Goal: Task Accomplishment & Management: Use online tool/utility

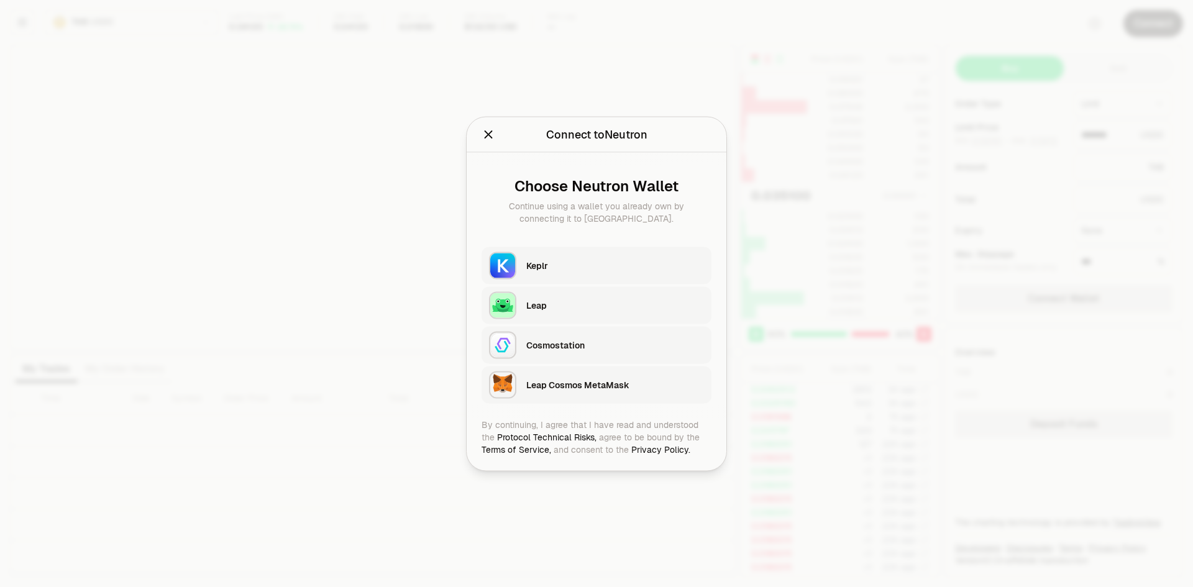
click at [617, 275] on div "Keplr" at bounding box center [618, 265] width 185 height 29
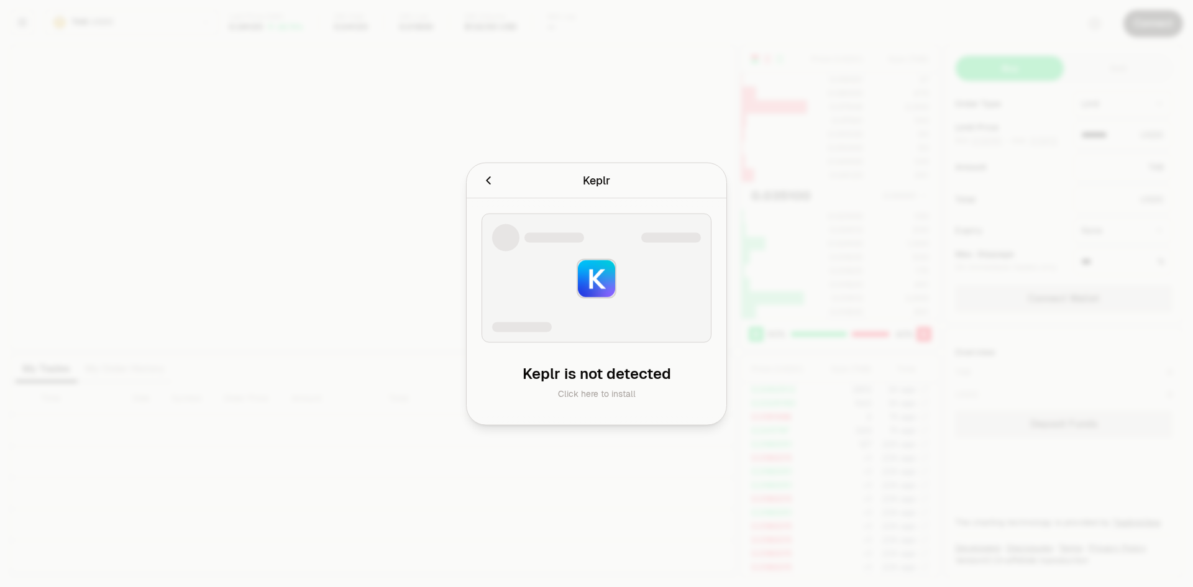
click at [488, 180] on icon "Cancel" at bounding box center [488, 180] width 4 height 8
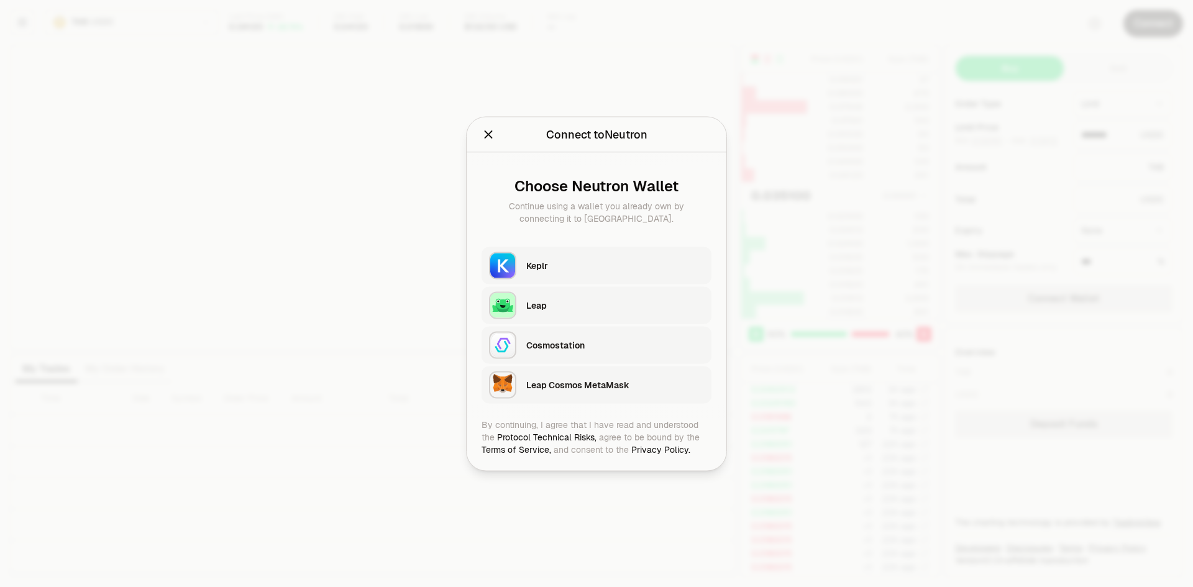
click at [485, 136] on icon "Close" at bounding box center [488, 134] width 14 height 14
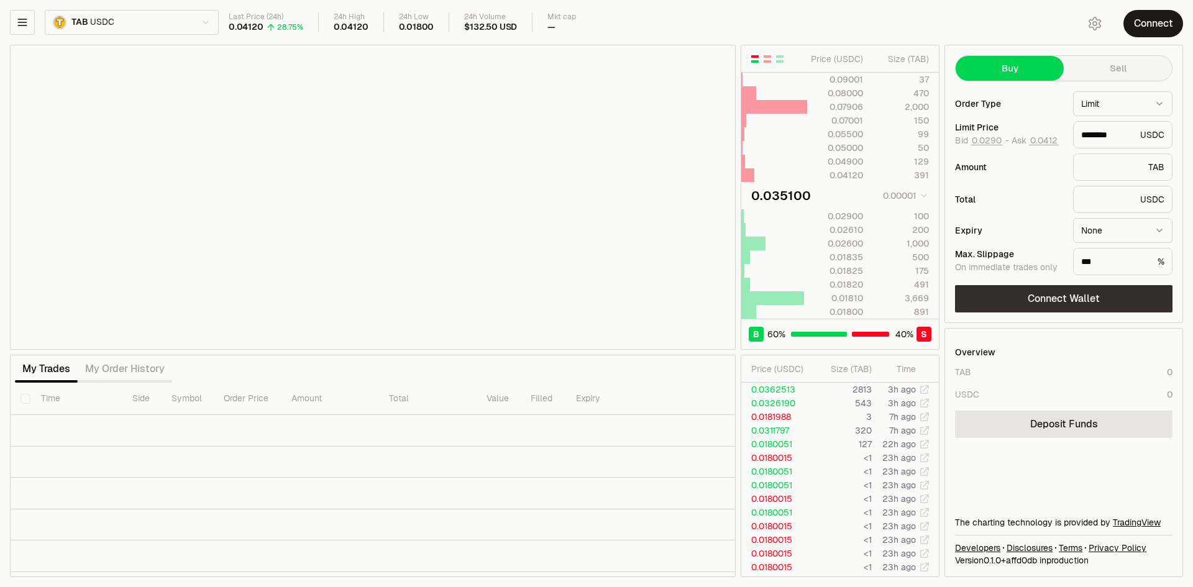
click at [1126, 297] on button "Connect Wallet" at bounding box center [1063, 298] width 217 height 27
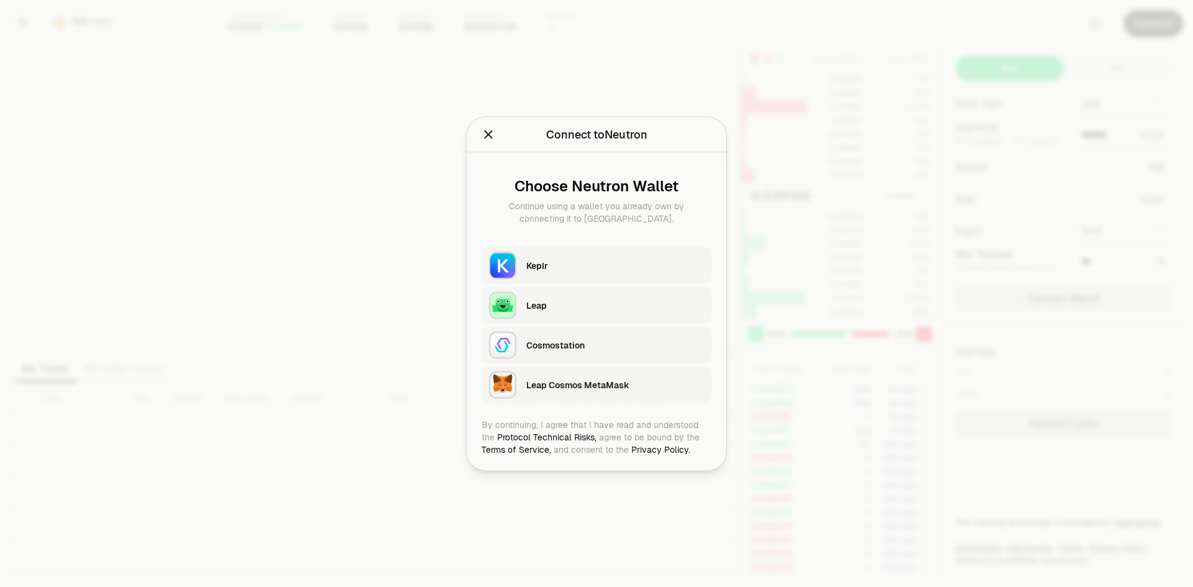
click at [630, 257] on div "Keplr" at bounding box center [615, 265] width 178 height 19
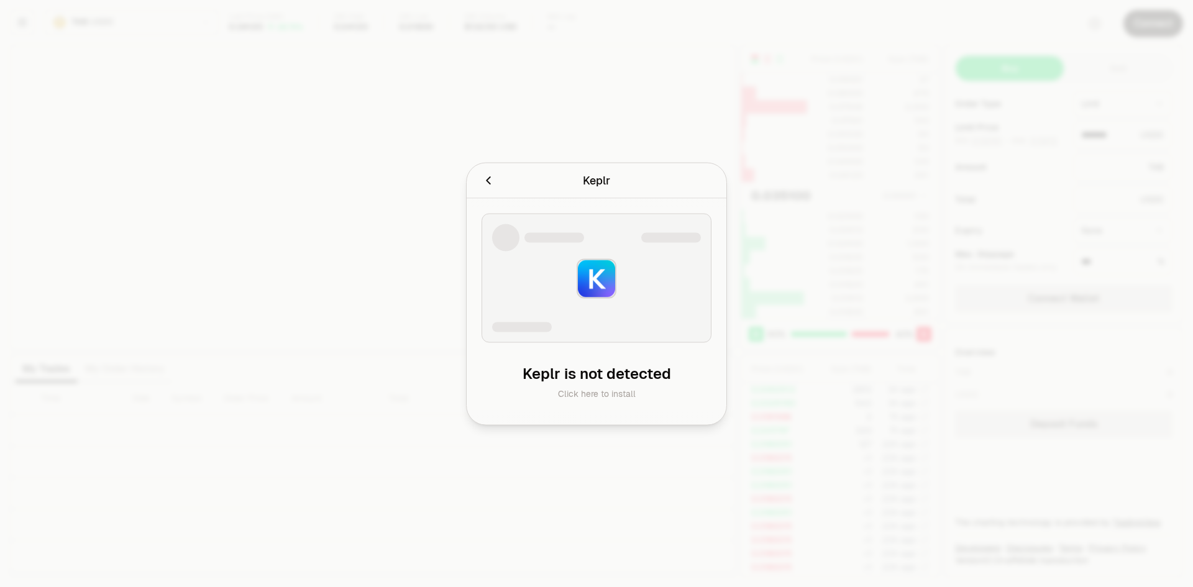
click at [486, 178] on icon "Cancel" at bounding box center [488, 180] width 14 height 14
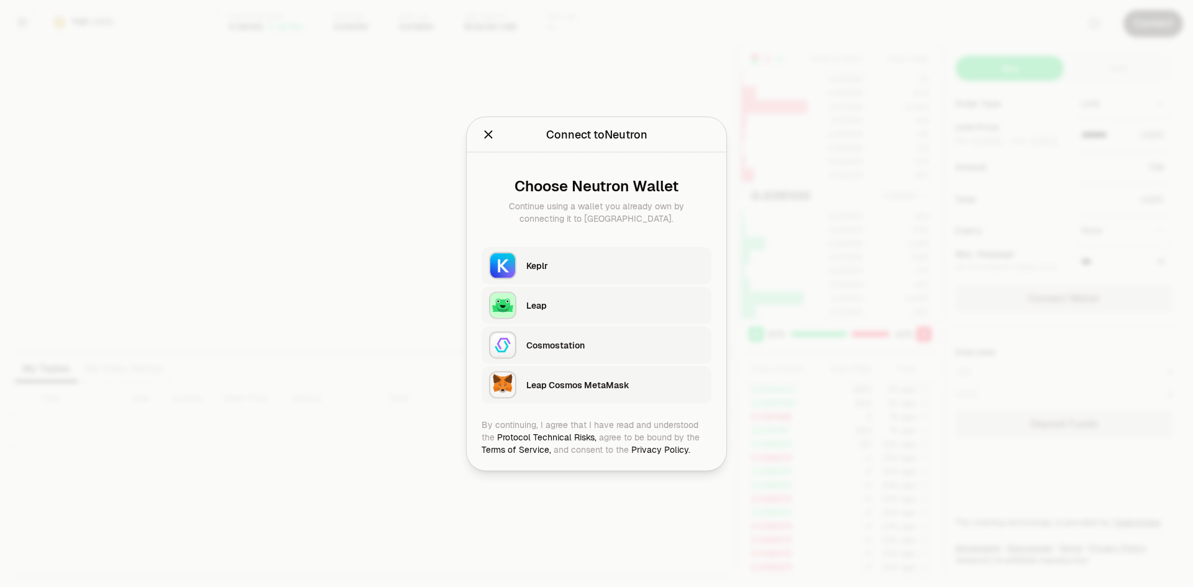
click at [494, 139] on icon "Close" at bounding box center [488, 134] width 14 height 14
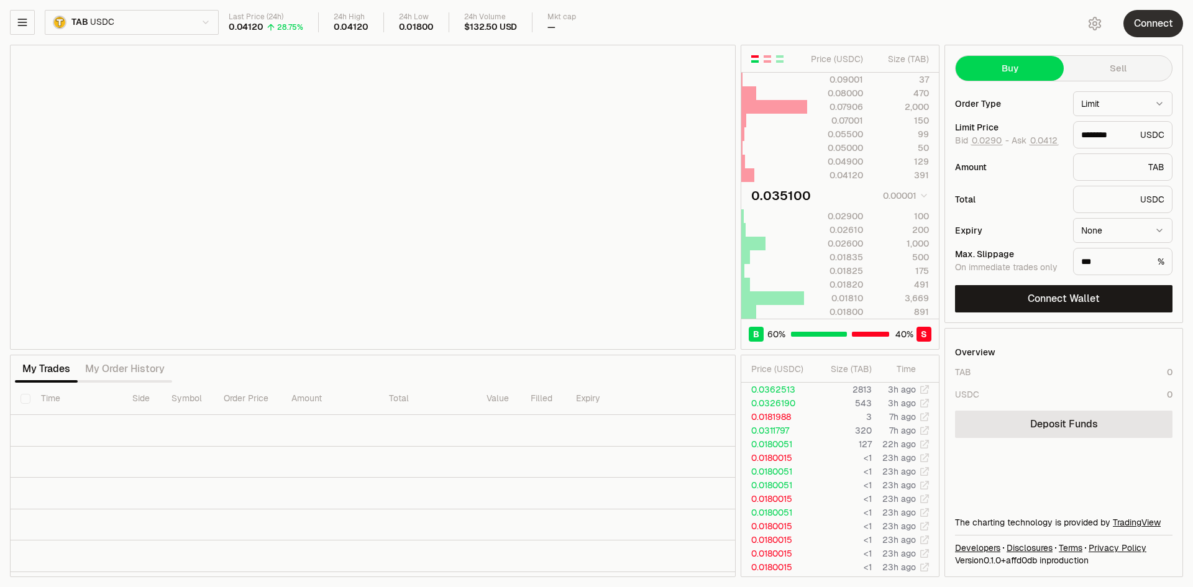
click at [1159, 28] on button "Connect" at bounding box center [1153, 23] width 60 height 27
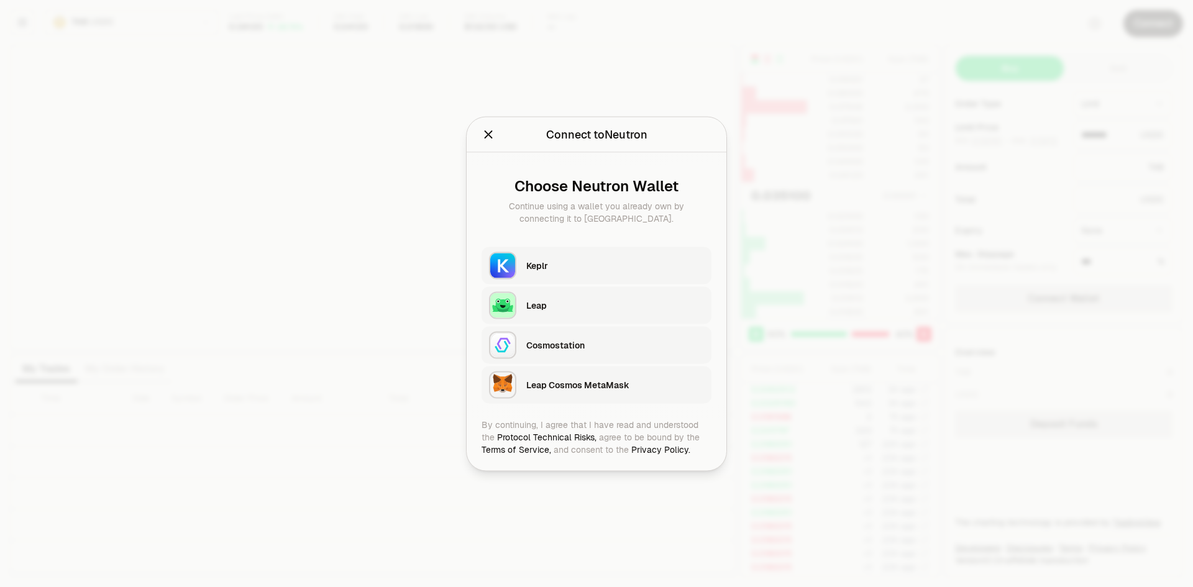
click at [564, 259] on div "Keplr" at bounding box center [615, 265] width 178 height 12
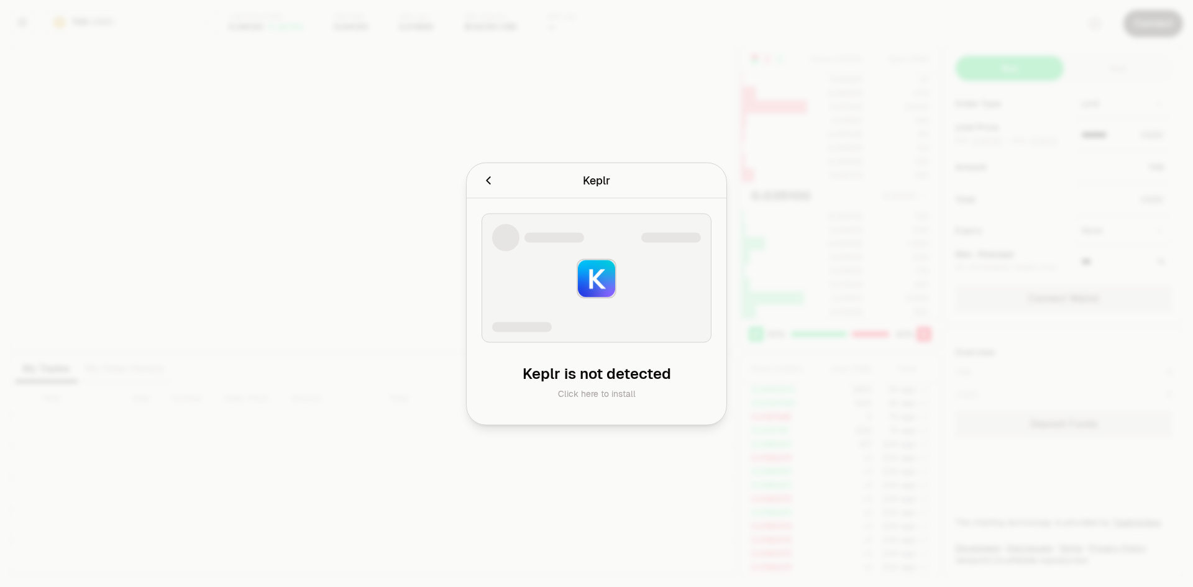
click at [484, 173] on icon "Cancel" at bounding box center [488, 180] width 14 height 14
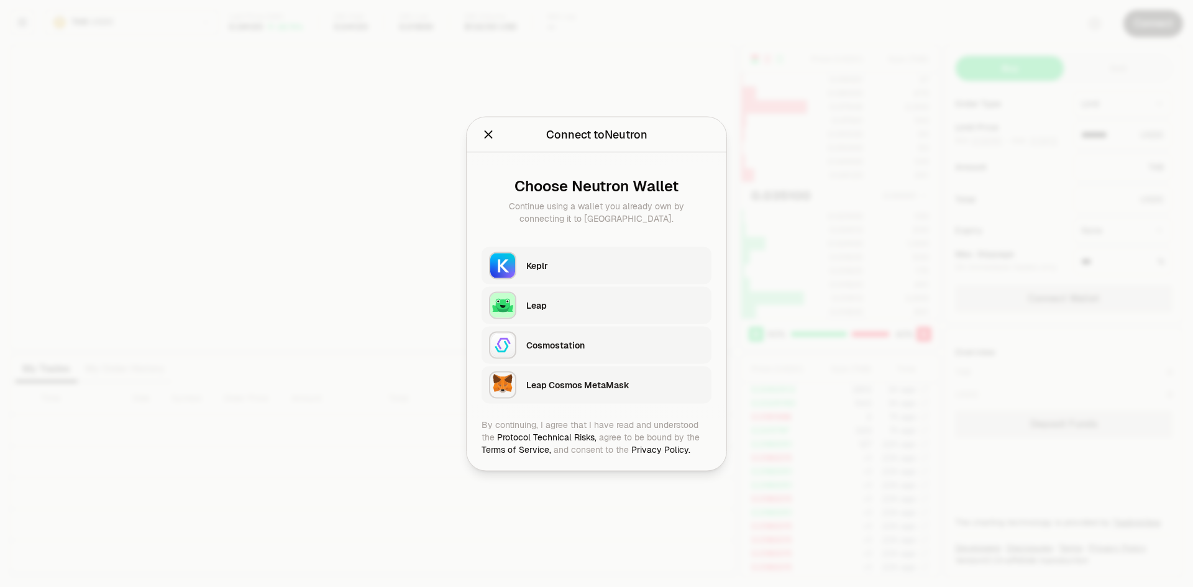
click at [491, 130] on icon "Close" at bounding box center [488, 134] width 14 height 14
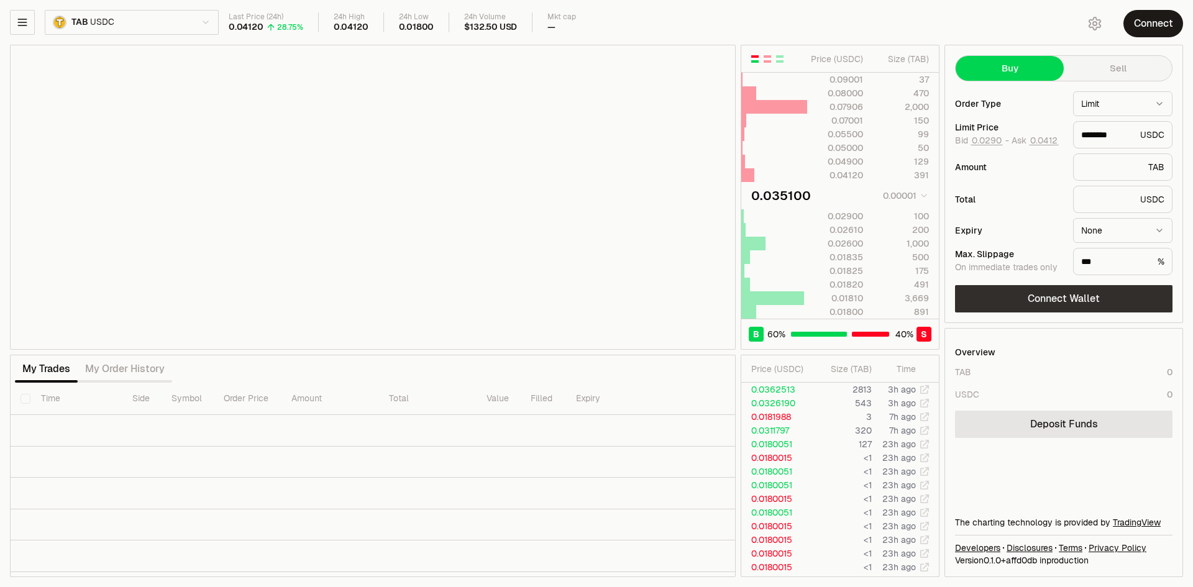
click at [1016, 305] on button "Connect Wallet" at bounding box center [1063, 298] width 217 height 27
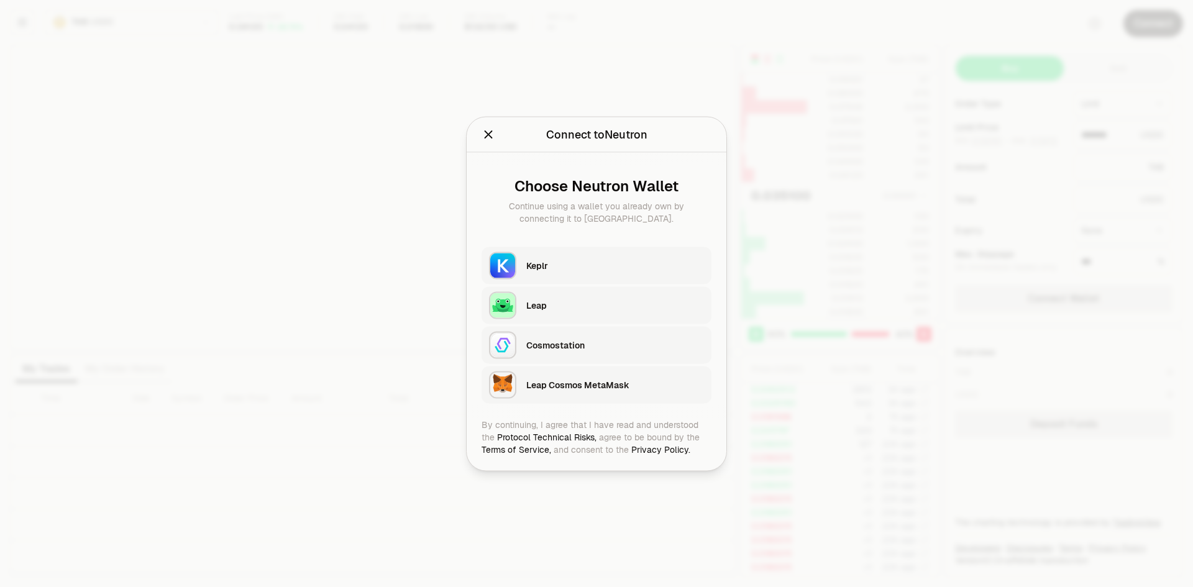
click at [611, 270] on div "Keplr" at bounding box center [615, 265] width 178 height 12
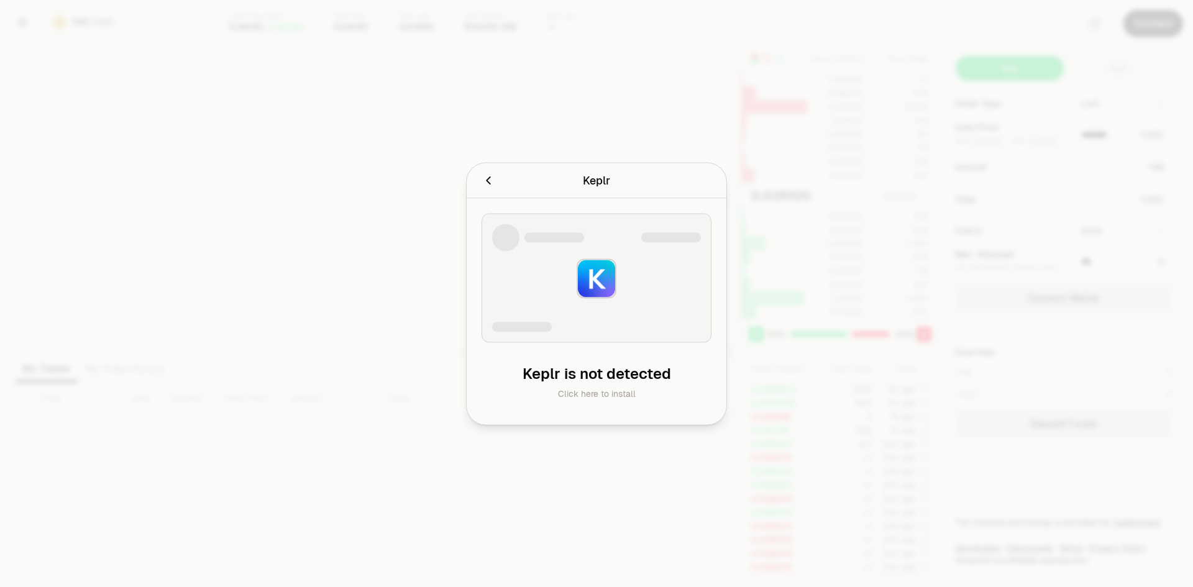
click at [489, 184] on icon "Cancel" at bounding box center [488, 180] width 4 height 8
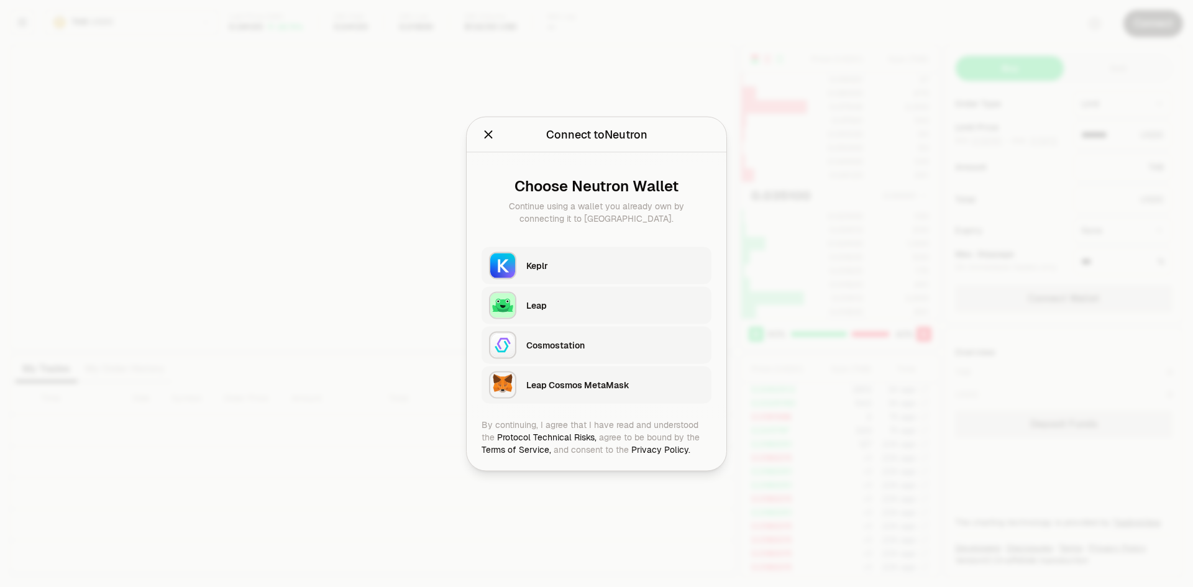
click at [484, 136] on icon "Close" at bounding box center [488, 134] width 14 height 14
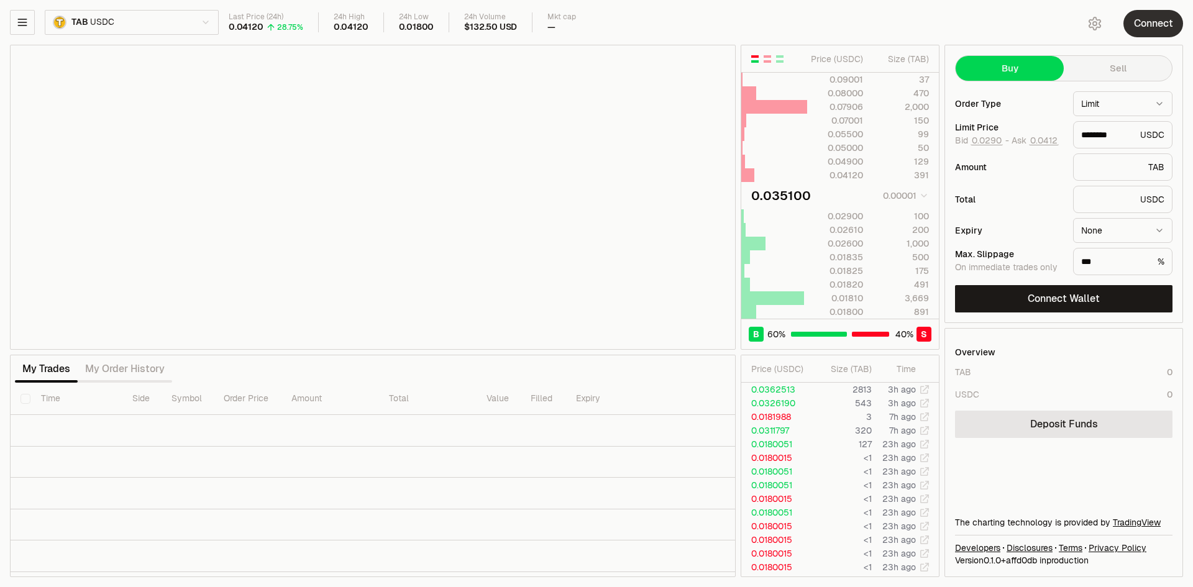
click at [1147, 30] on button "Connect" at bounding box center [1153, 23] width 60 height 27
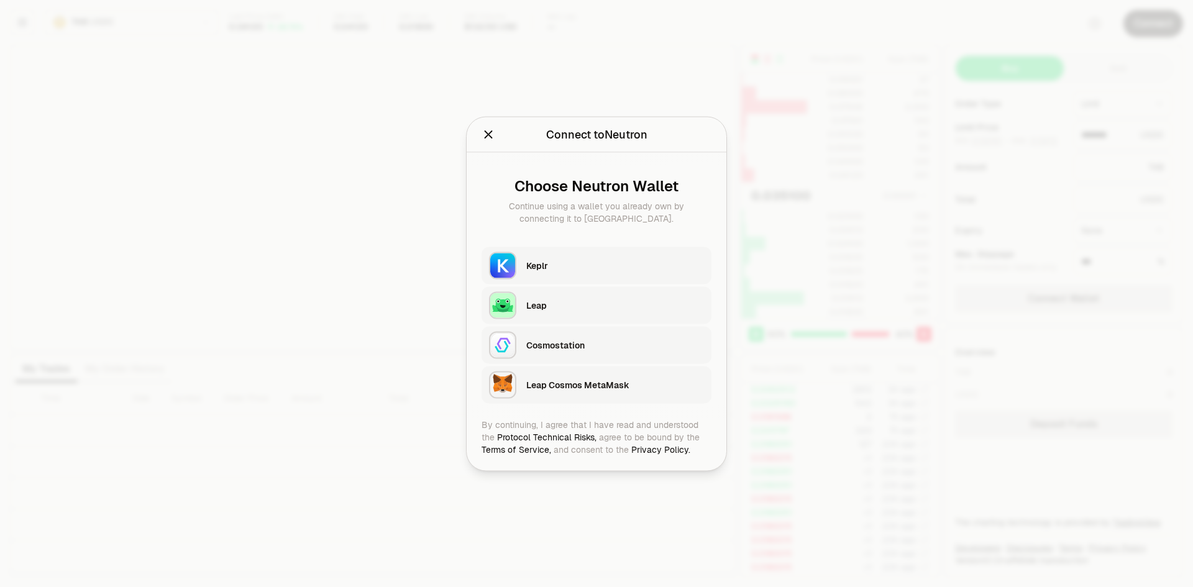
click at [584, 260] on div "Keplr" at bounding box center [615, 265] width 178 height 12
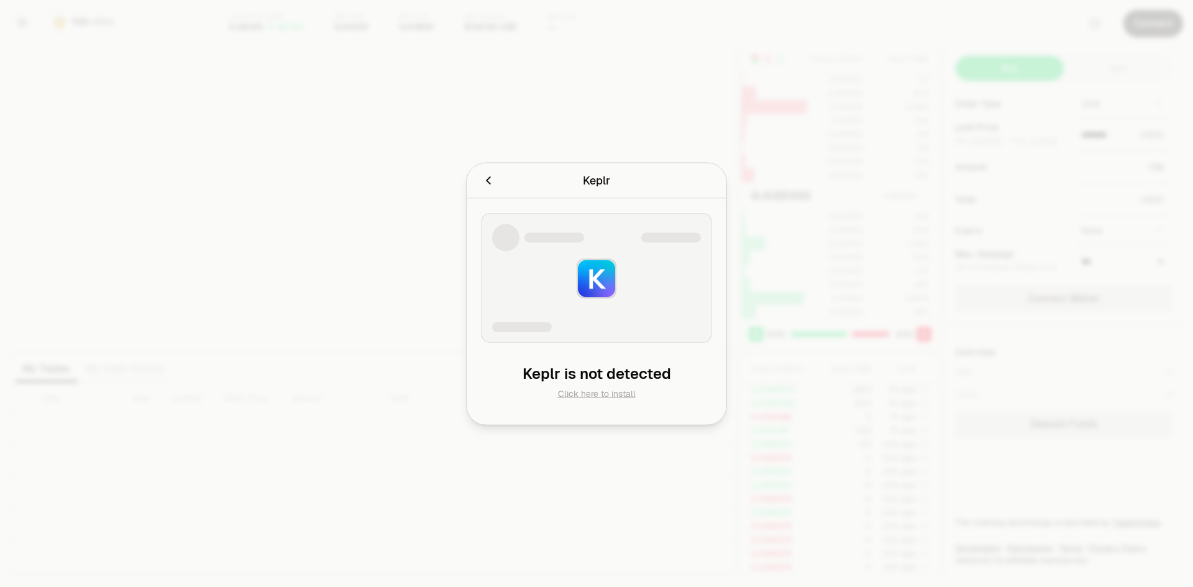
click at [607, 396] on link "Click here to install" at bounding box center [597, 393] width 78 height 11
click at [597, 281] on img at bounding box center [596, 278] width 40 height 40
click at [616, 373] on div "Keplr is not detected" at bounding box center [596, 373] width 210 height 17
click at [491, 181] on icon "Cancel" at bounding box center [488, 180] width 14 height 14
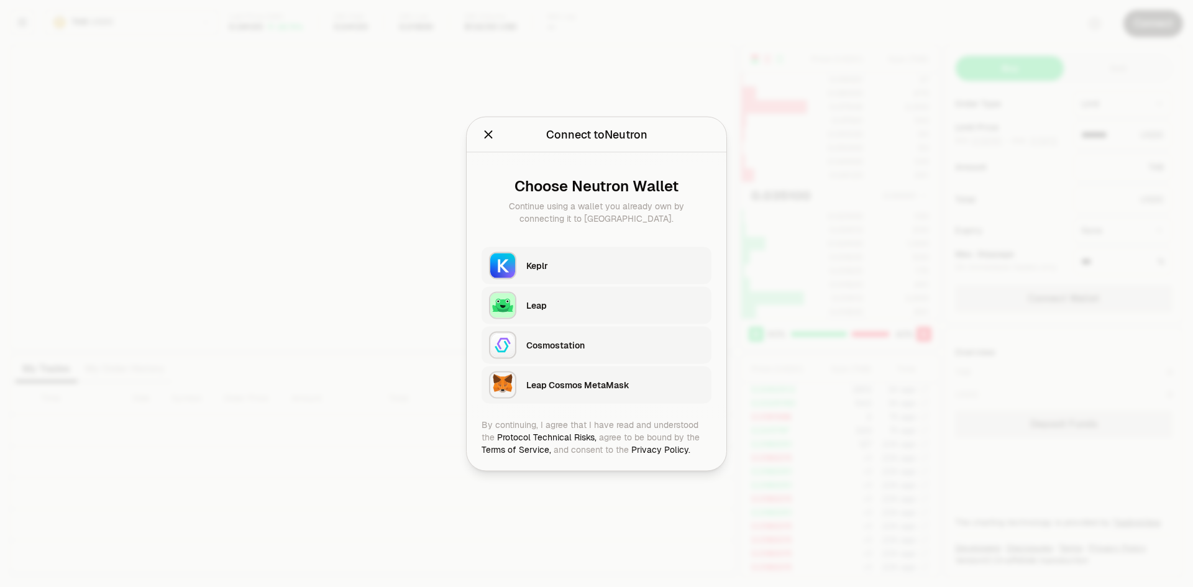
click at [575, 265] on div "Keplr" at bounding box center [615, 265] width 178 height 12
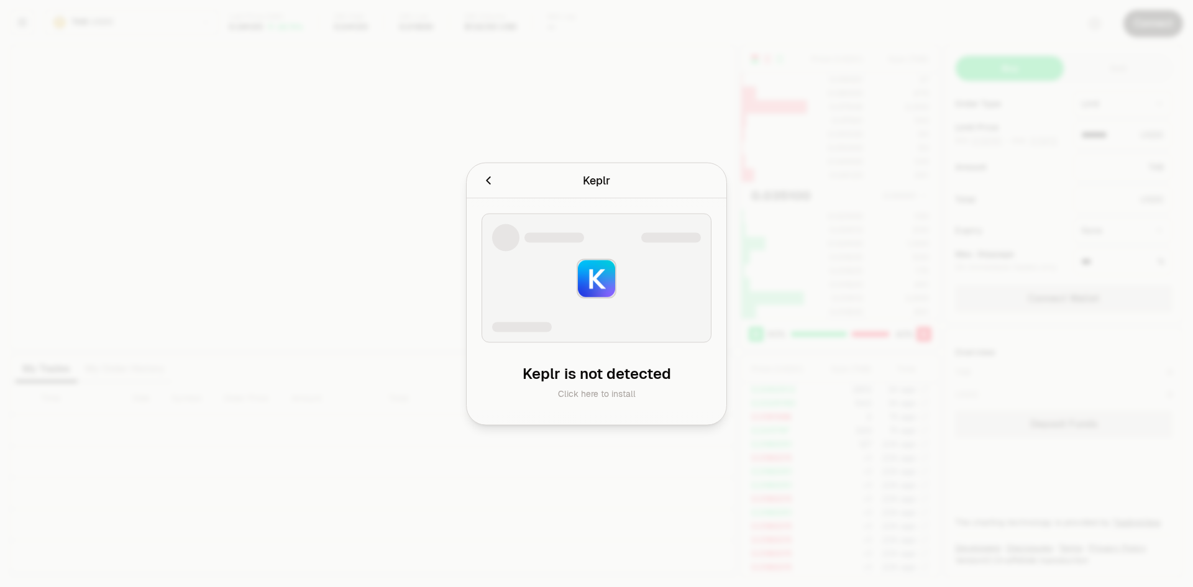
click at [488, 188] on button "Cancel" at bounding box center [488, 179] width 14 height 17
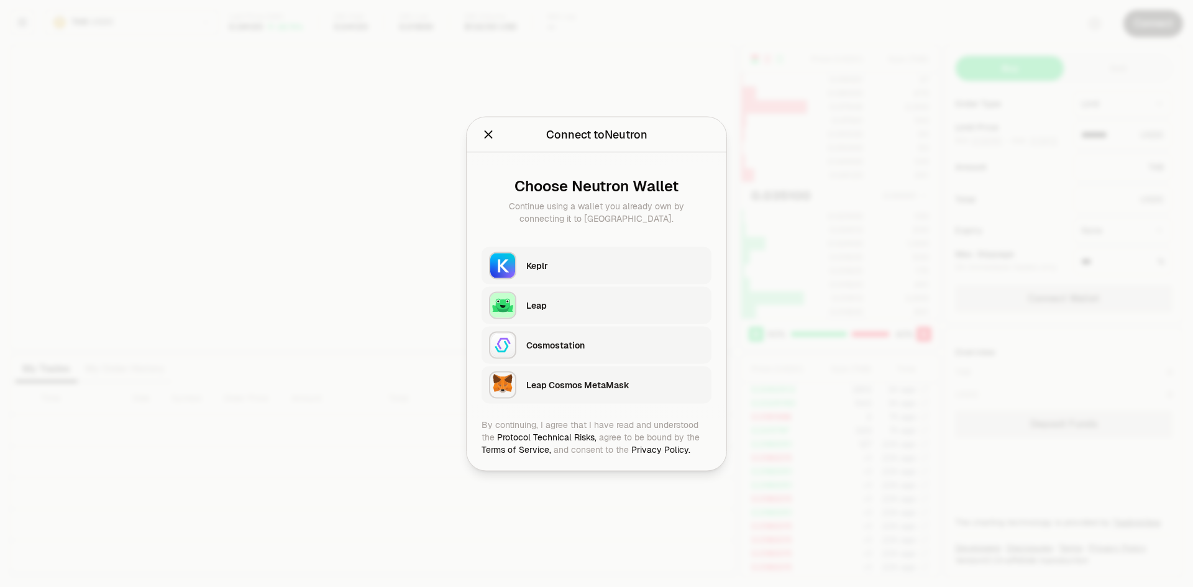
click at [487, 137] on icon "Close" at bounding box center [488, 134] width 14 height 14
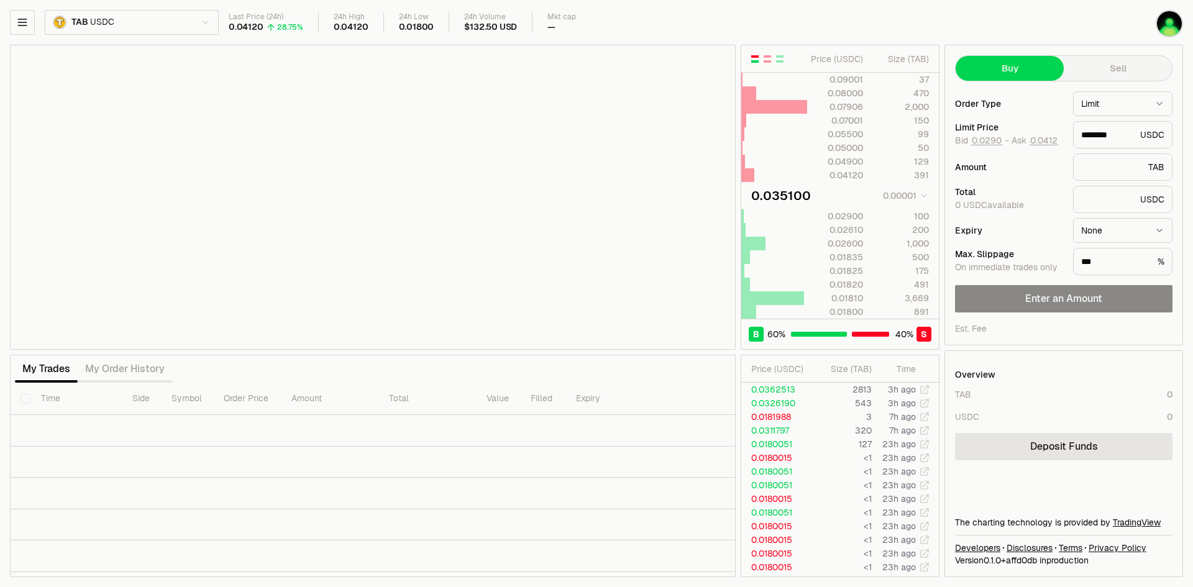
click at [866, 7] on div "TAB USDC Last Price (24h) 0.04120 28.75% 24h High 0.04120 24h Low 0.01800 24h V…" at bounding box center [596, 293] width 1193 height 587
